Goal: Task Accomplishment & Management: Complete application form

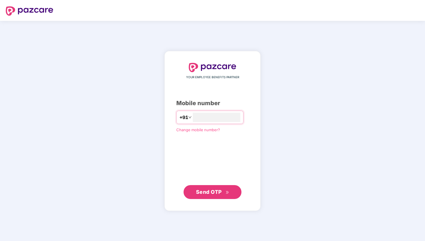
type input "**********"
click at [218, 191] on span "Send OTP" at bounding box center [209, 192] width 26 height 6
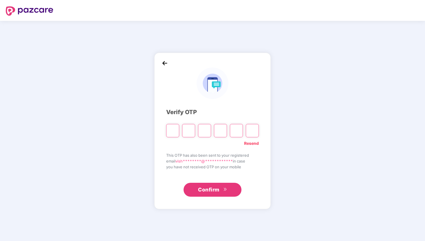
type input "*"
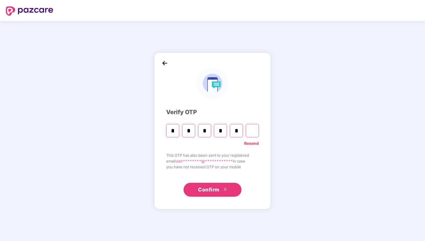
type input "*"
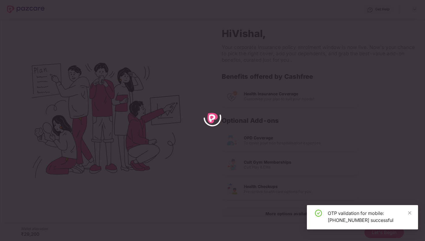
click at [411, 214] on div "OTP validation for mobile: [PHONE_NUMBER] successful" at bounding box center [362, 217] width 111 height 24
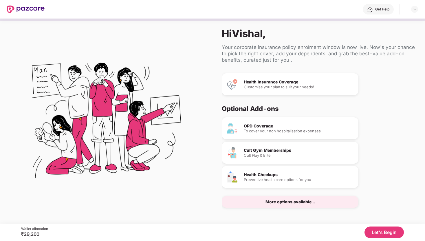
scroll to position [3, 0]
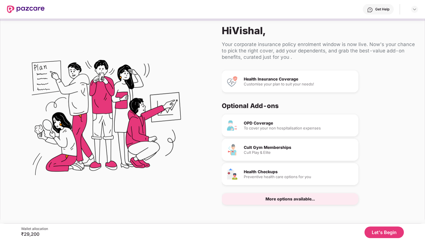
click at [380, 233] on button "Let's Begin" at bounding box center [383, 232] width 39 height 12
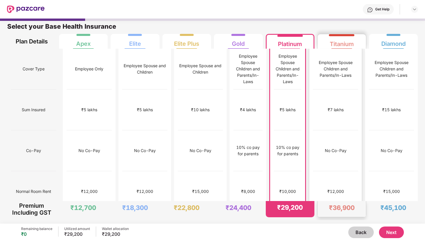
scroll to position [0, 0]
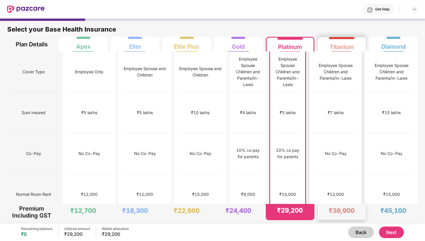
click at [339, 48] on div "Titanium" at bounding box center [341, 45] width 24 height 12
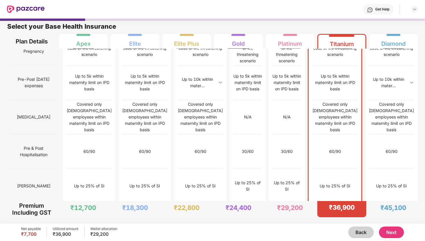
scroll to position [549, 0]
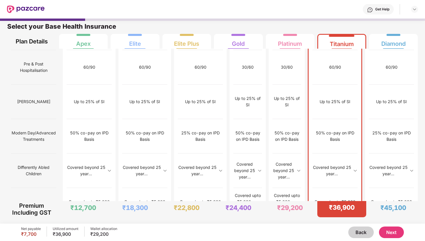
click at [393, 232] on button "Next" at bounding box center [391, 232] width 25 height 12
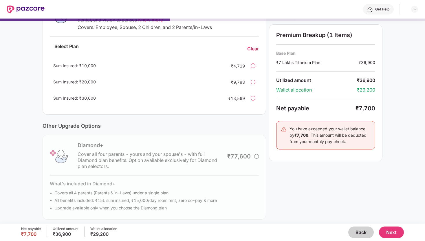
scroll to position [120, 0]
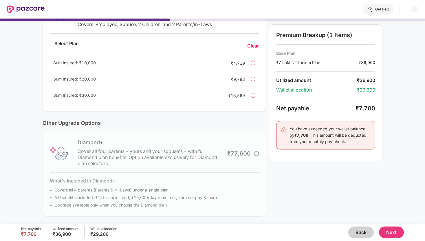
click at [394, 230] on button "Next" at bounding box center [391, 232] width 25 height 12
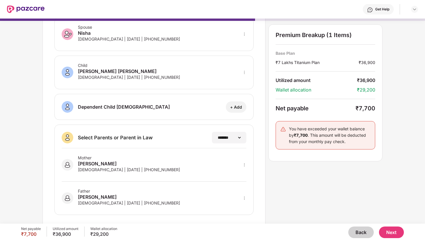
scroll to position [75, 0]
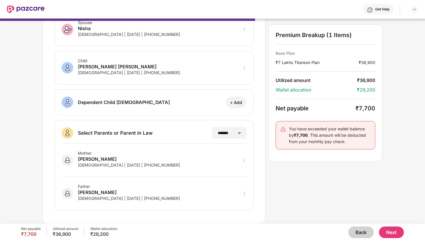
click at [392, 231] on button "Next" at bounding box center [391, 232] width 25 height 12
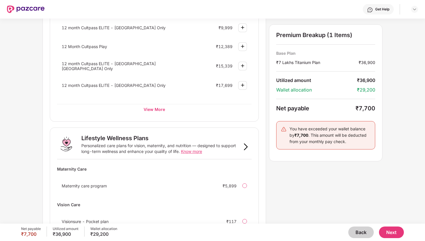
scroll to position [329, 0]
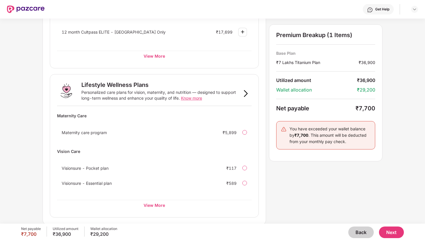
click at [394, 233] on button "Next" at bounding box center [391, 232] width 25 height 12
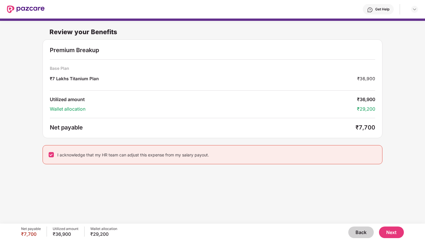
click at [391, 233] on button "Next" at bounding box center [391, 232] width 25 height 12
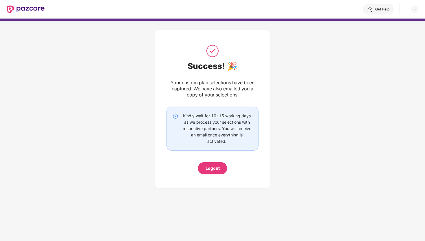
click at [213, 166] on div "Logout" at bounding box center [212, 168] width 14 height 6
